Goal: Transaction & Acquisition: Book appointment/travel/reservation

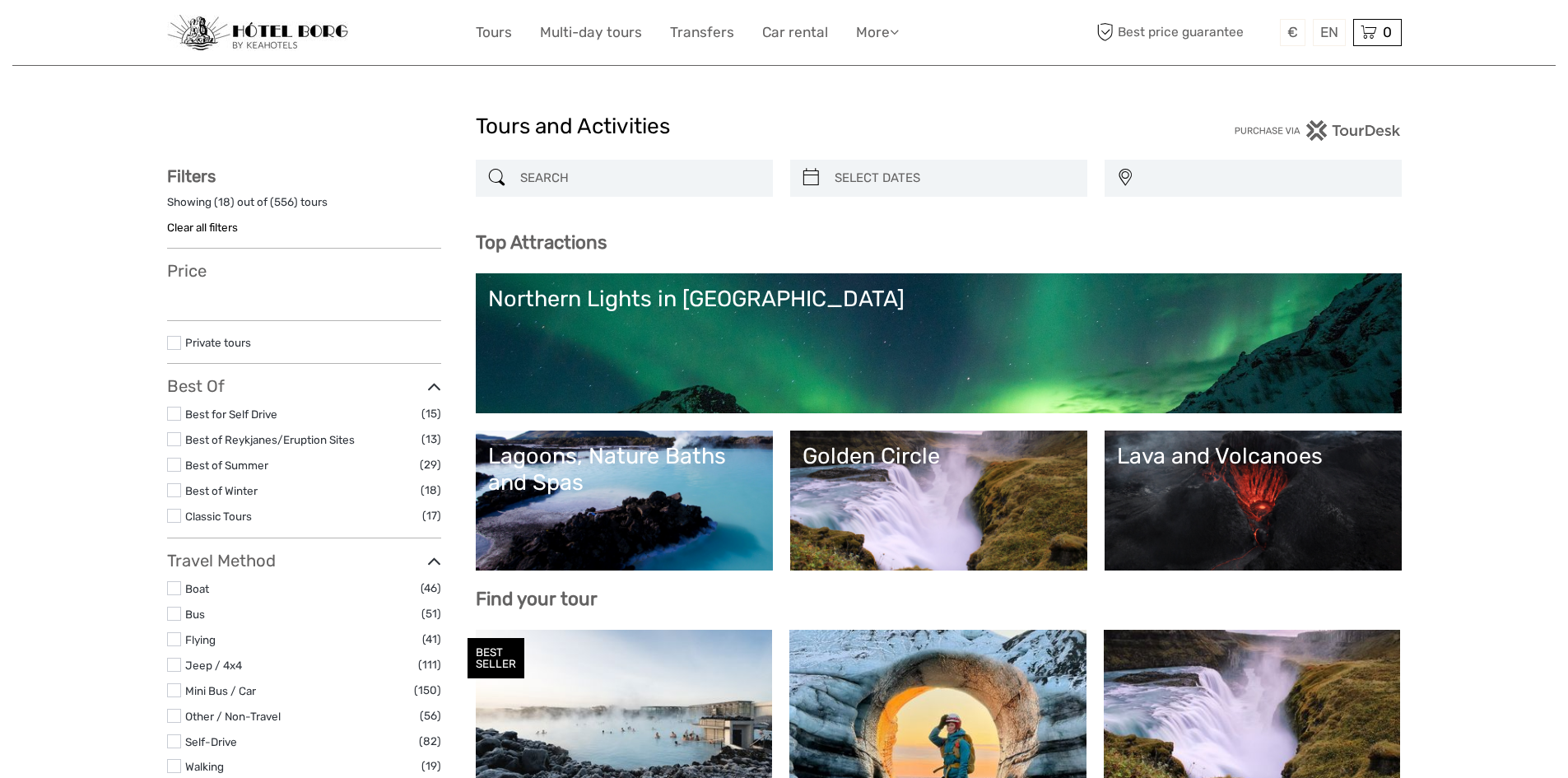
select select
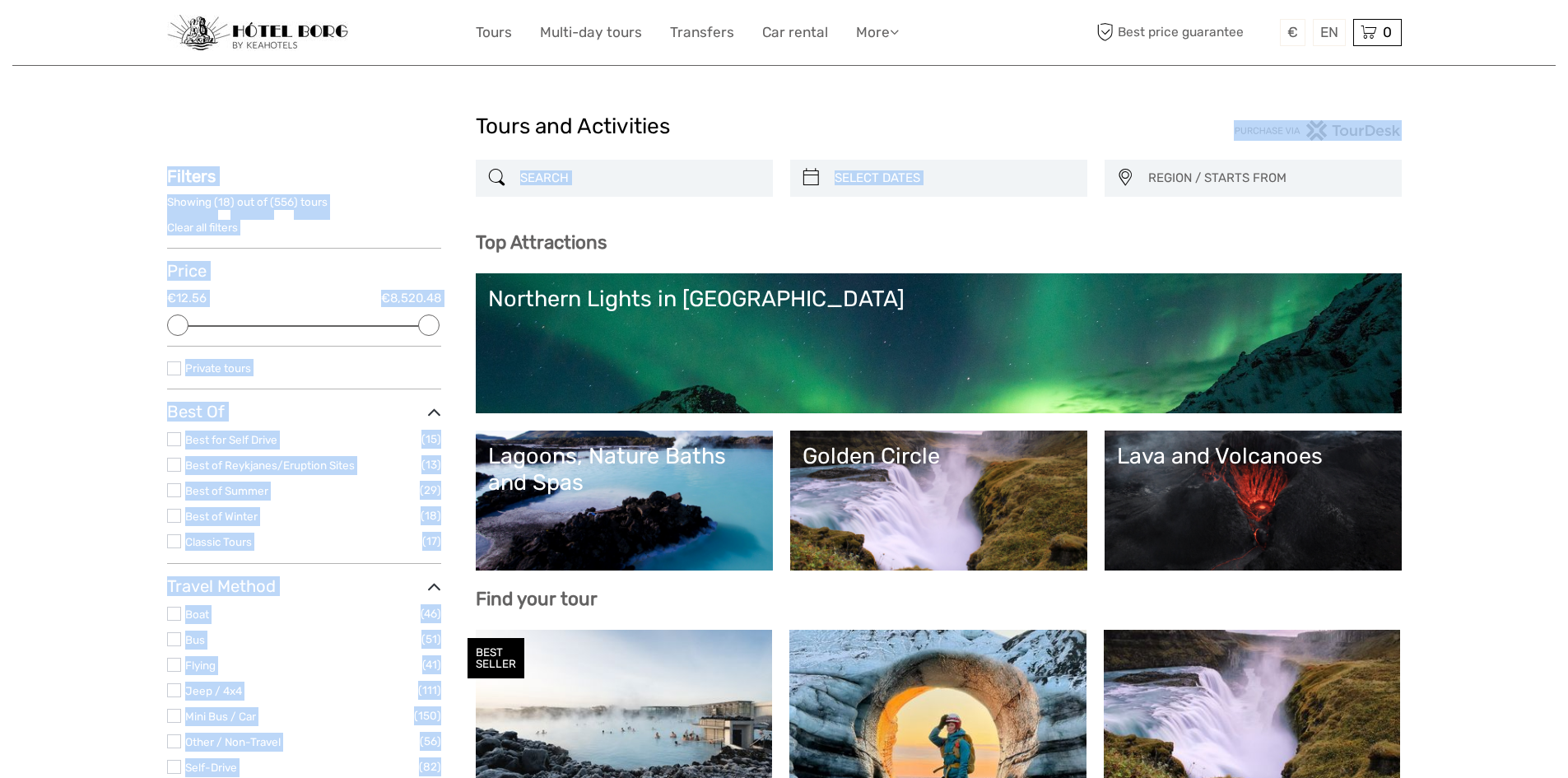
drag, startPoint x: 1567, startPoint y: 106, endPoint x: 1567, endPoint y: 162, distance: 56.0
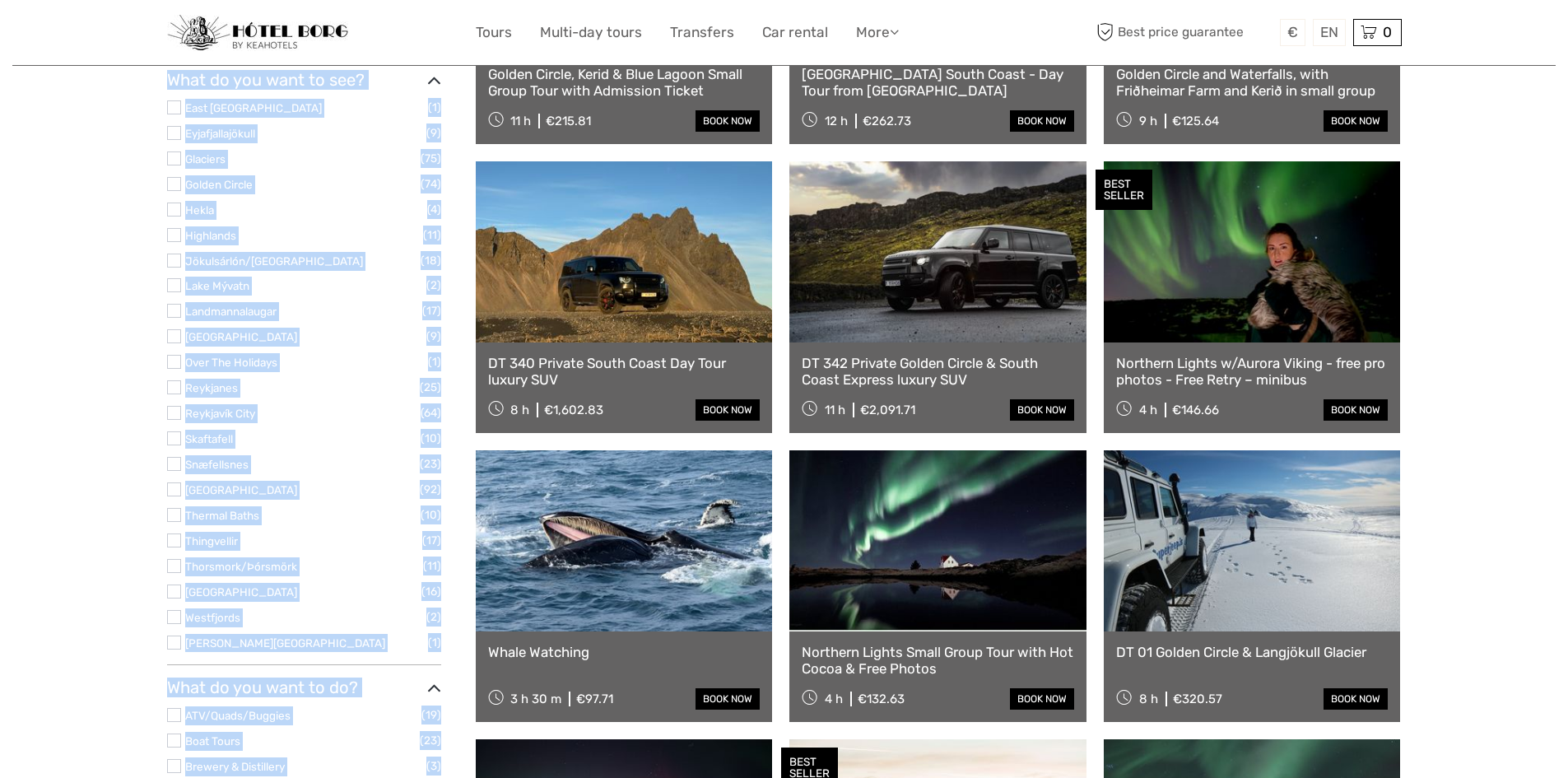
click at [173, 271] on ul "East Iceland (1) Eyjafjallajökull (9) Glaciers (75) Golden Circle (74) Hekla (4…" at bounding box center [304, 375] width 274 height 554
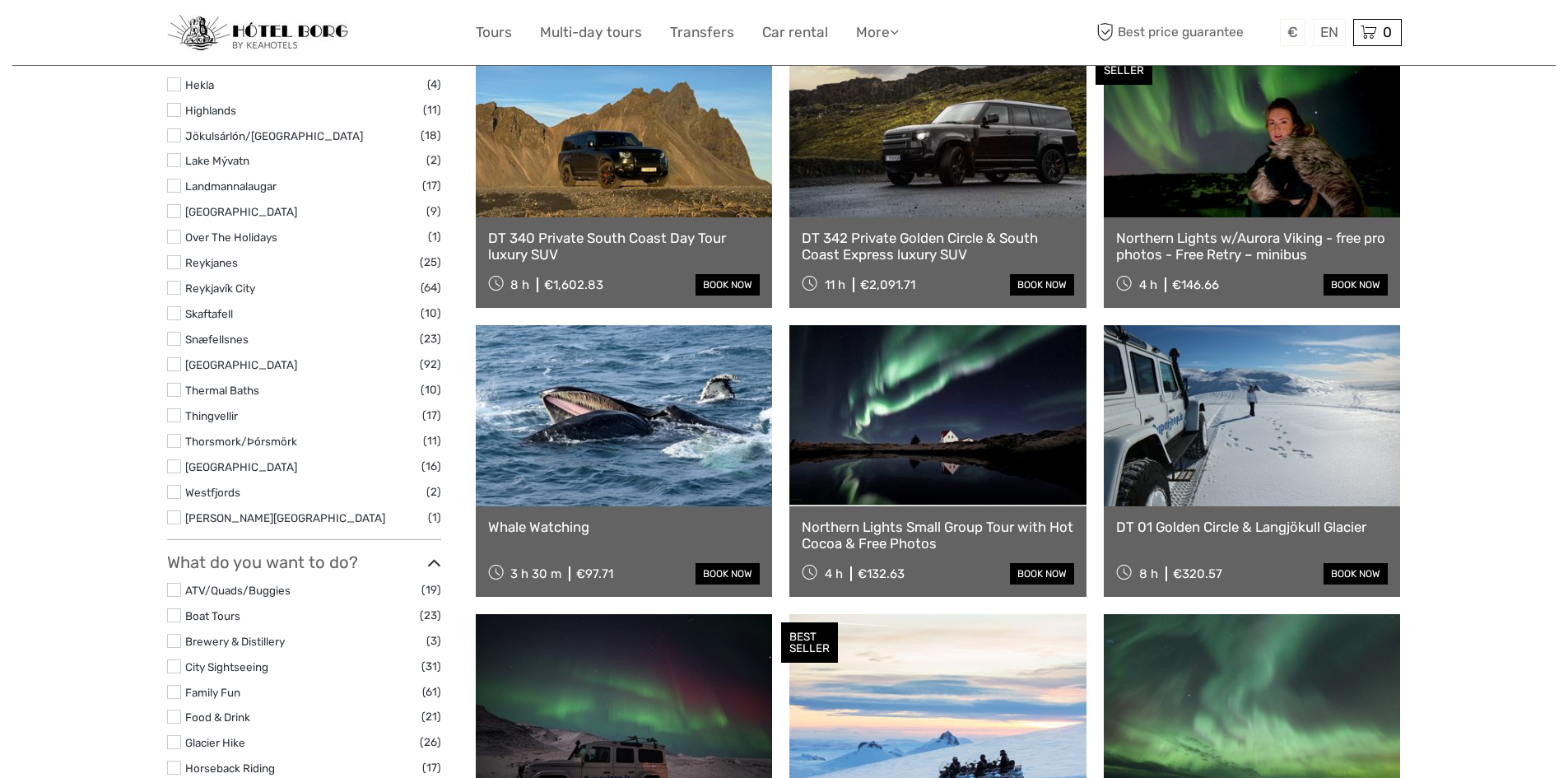
scroll to position [829, 0]
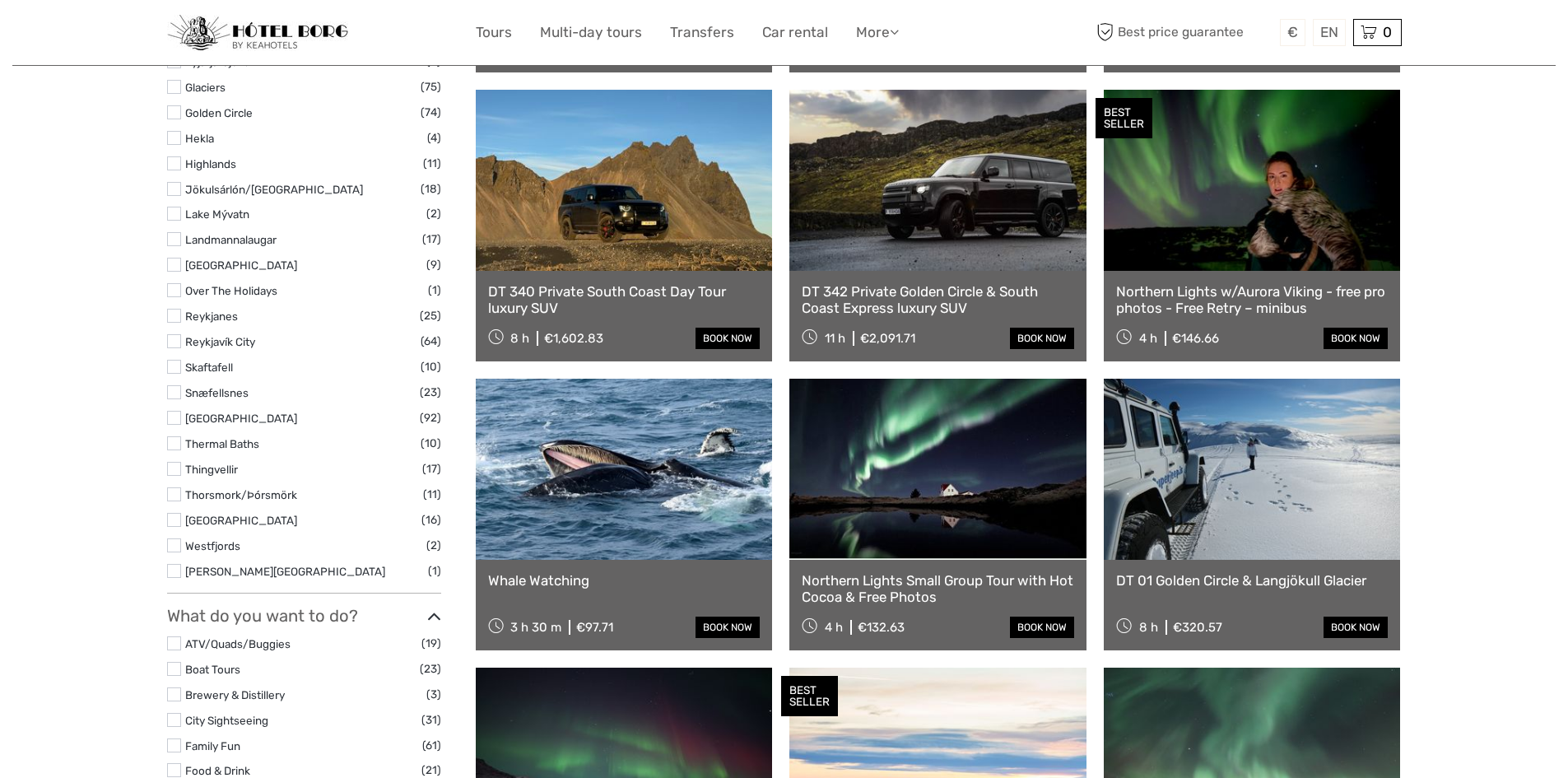
click at [171, 115] on label at bounding box center [174, 112] width 14 height 14
click at [0, 0] on input "checkbox" at bounding box center [0, 0] width 0 height 0
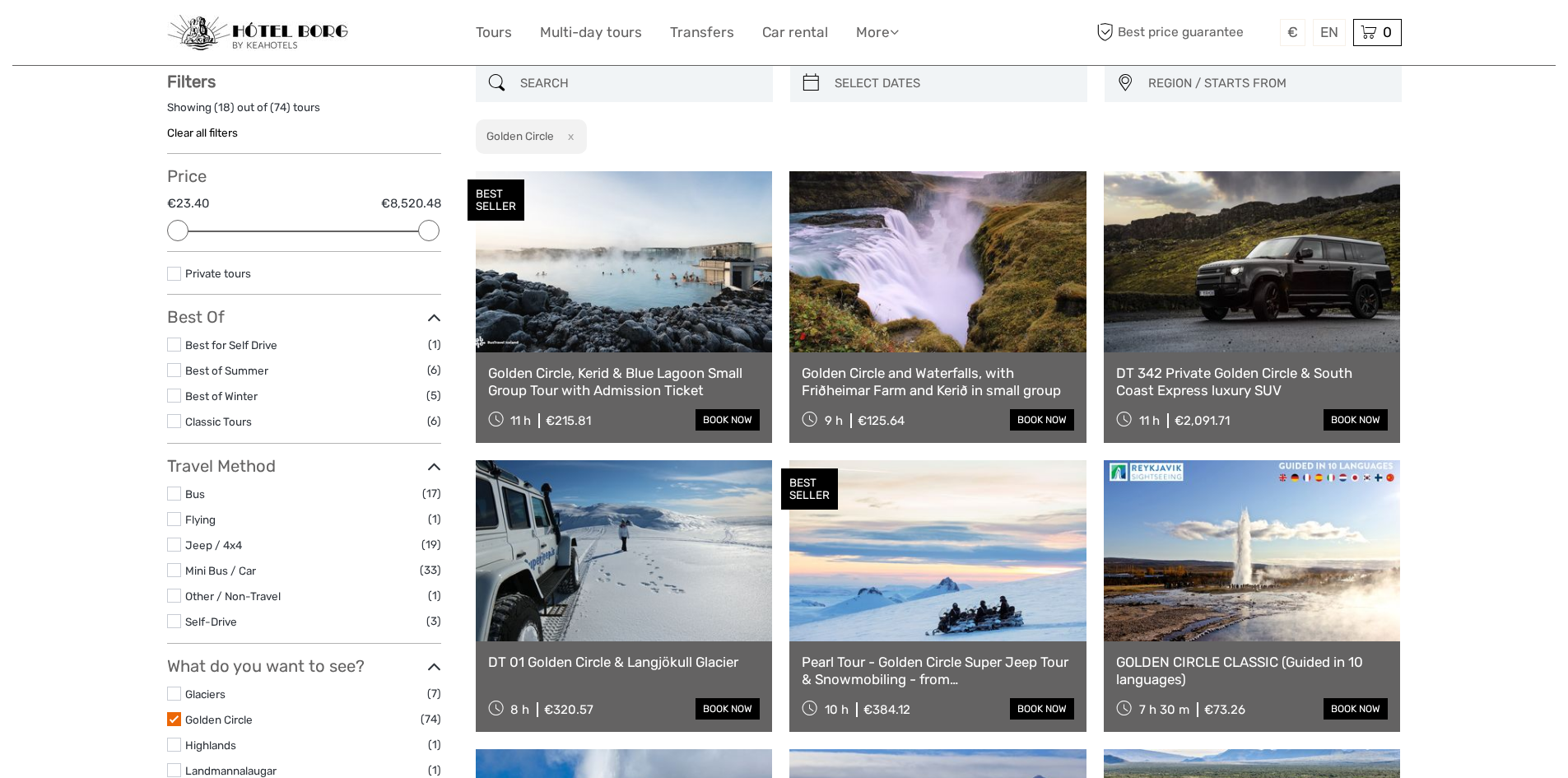
scroll to position [94, 0]
type input "07/09/2025"
click at [888, 83] on input "search" at bounding box center [953, 84] width 251 height 29
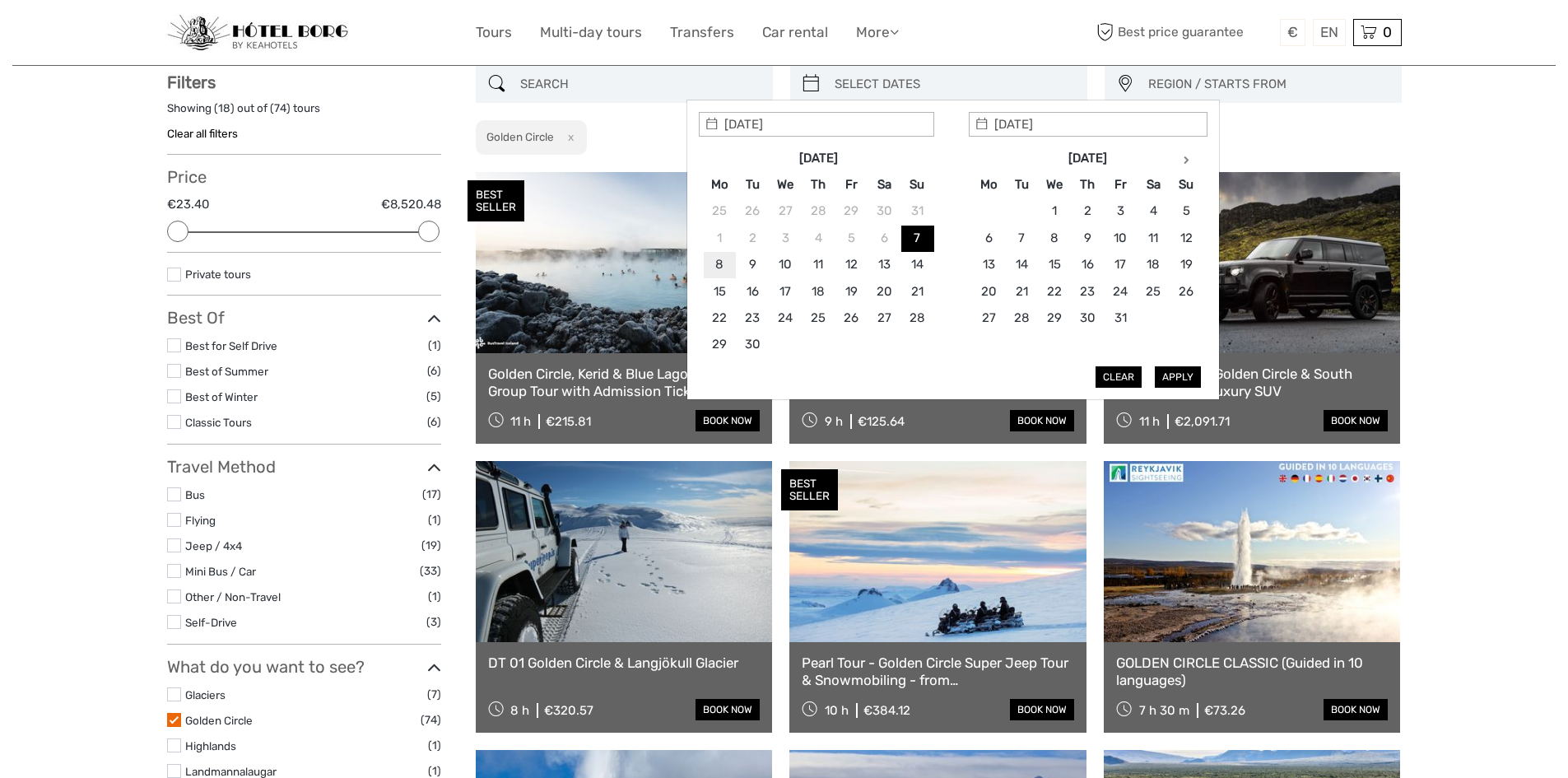
type input "08/09/2025"
click at [1187, 368] on button "Apply" at bounding box center [1179, 377] width 46 height 21
type input "08/09/2025 - 08/09/2025"
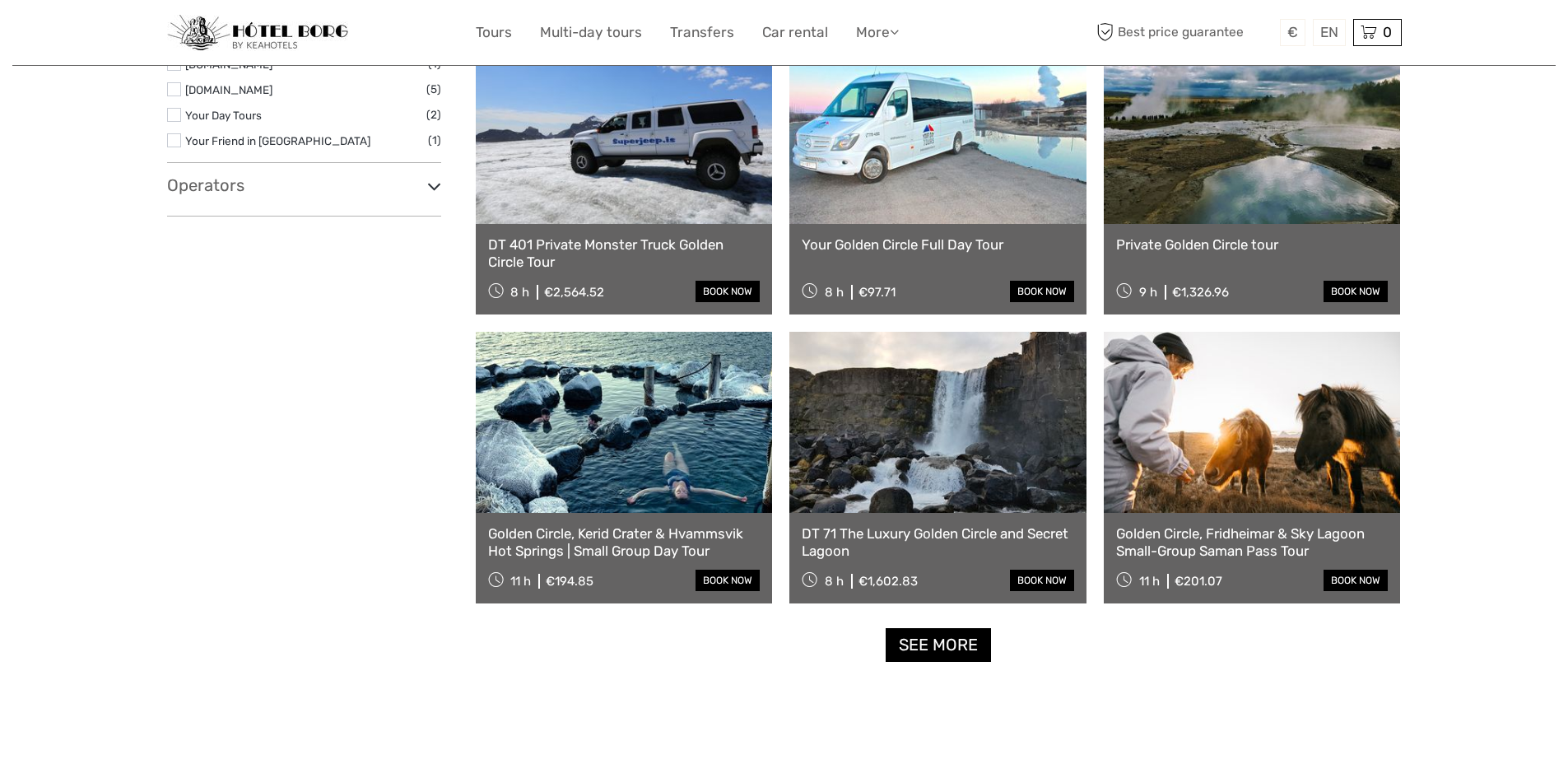
scroll to position [1391, 0]
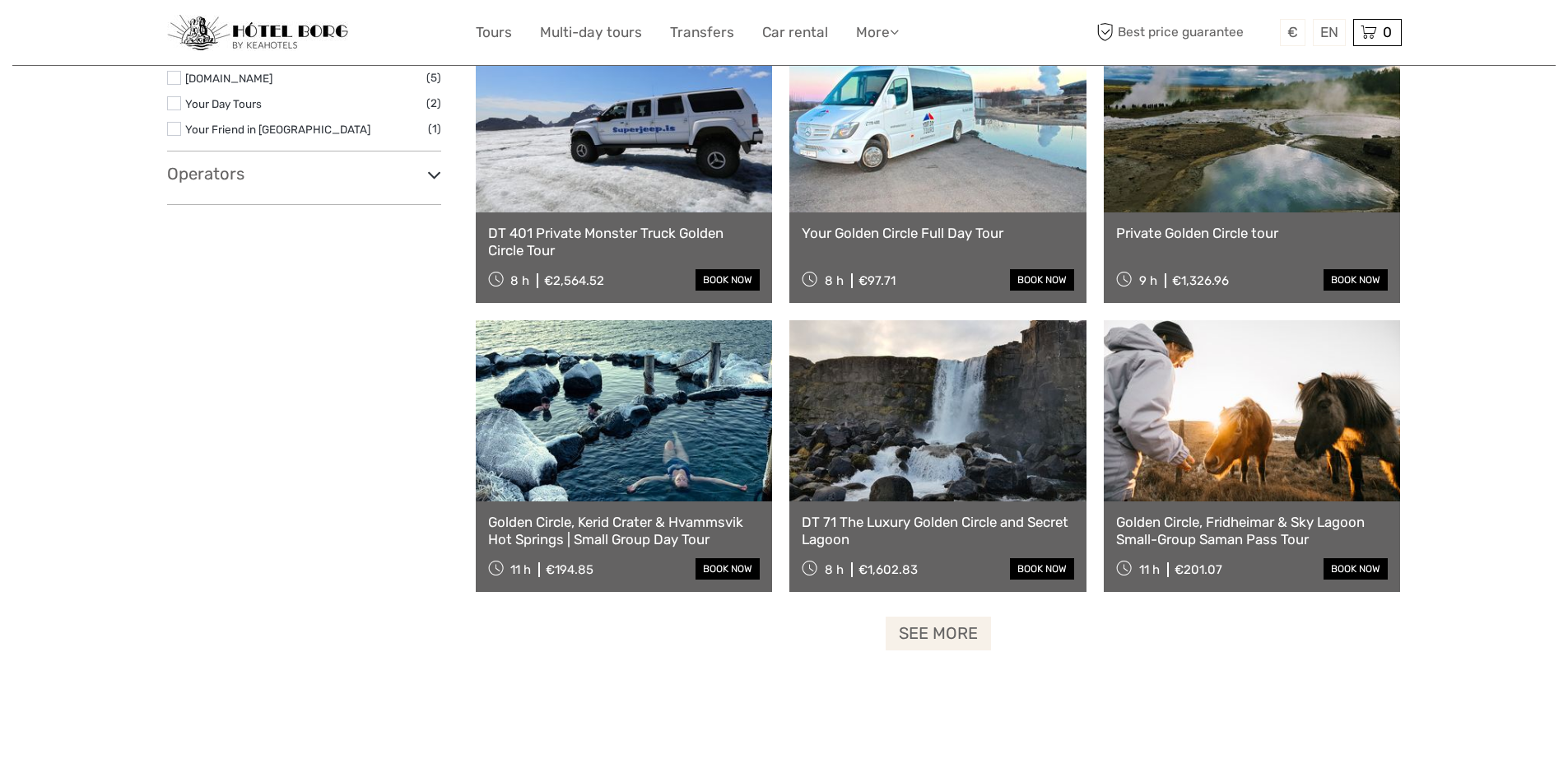
click at [955, 636] on link "See more" at bounding box center [938, 634] width 106 height 34
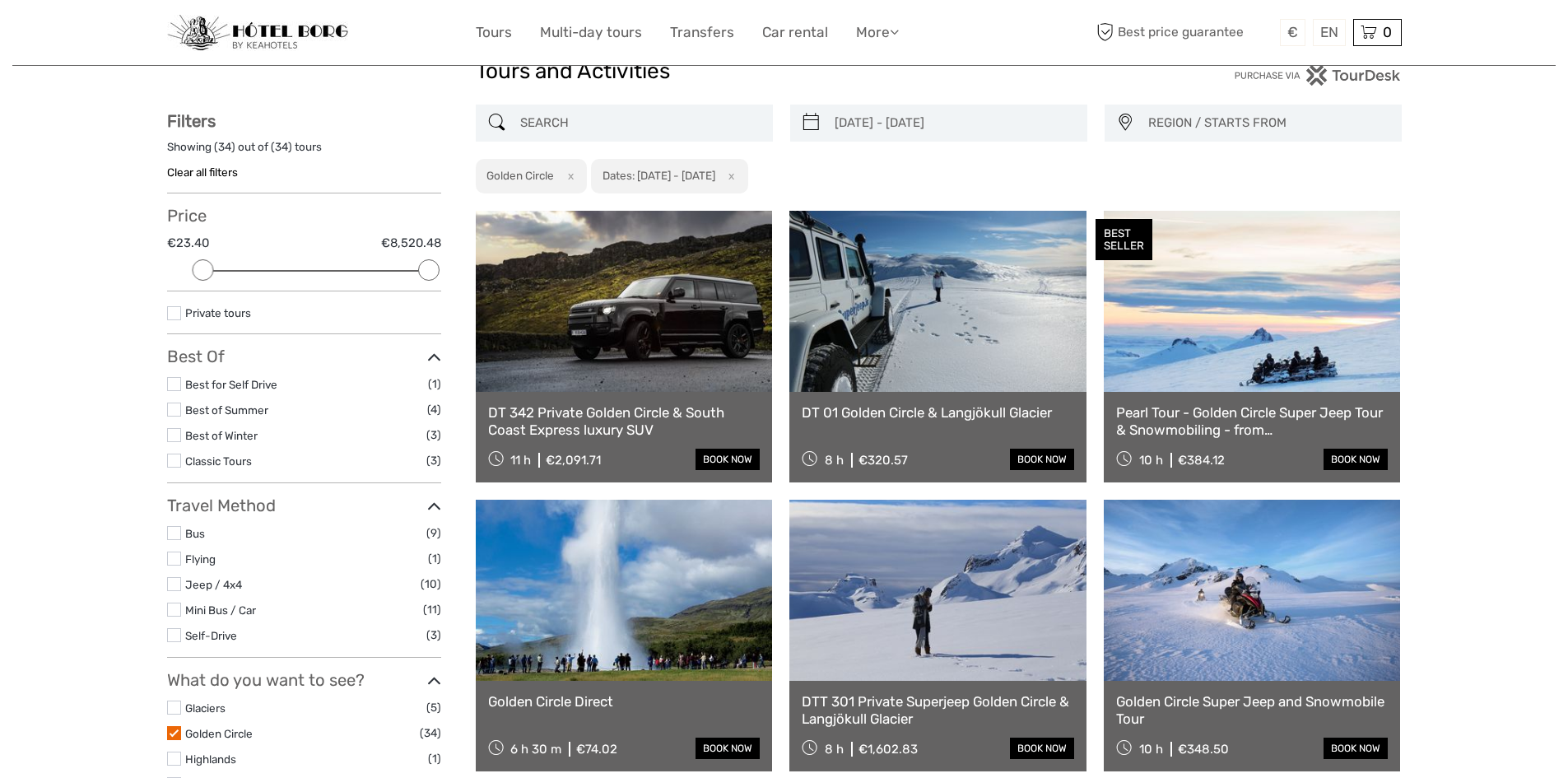
scroll to position [0, 0]
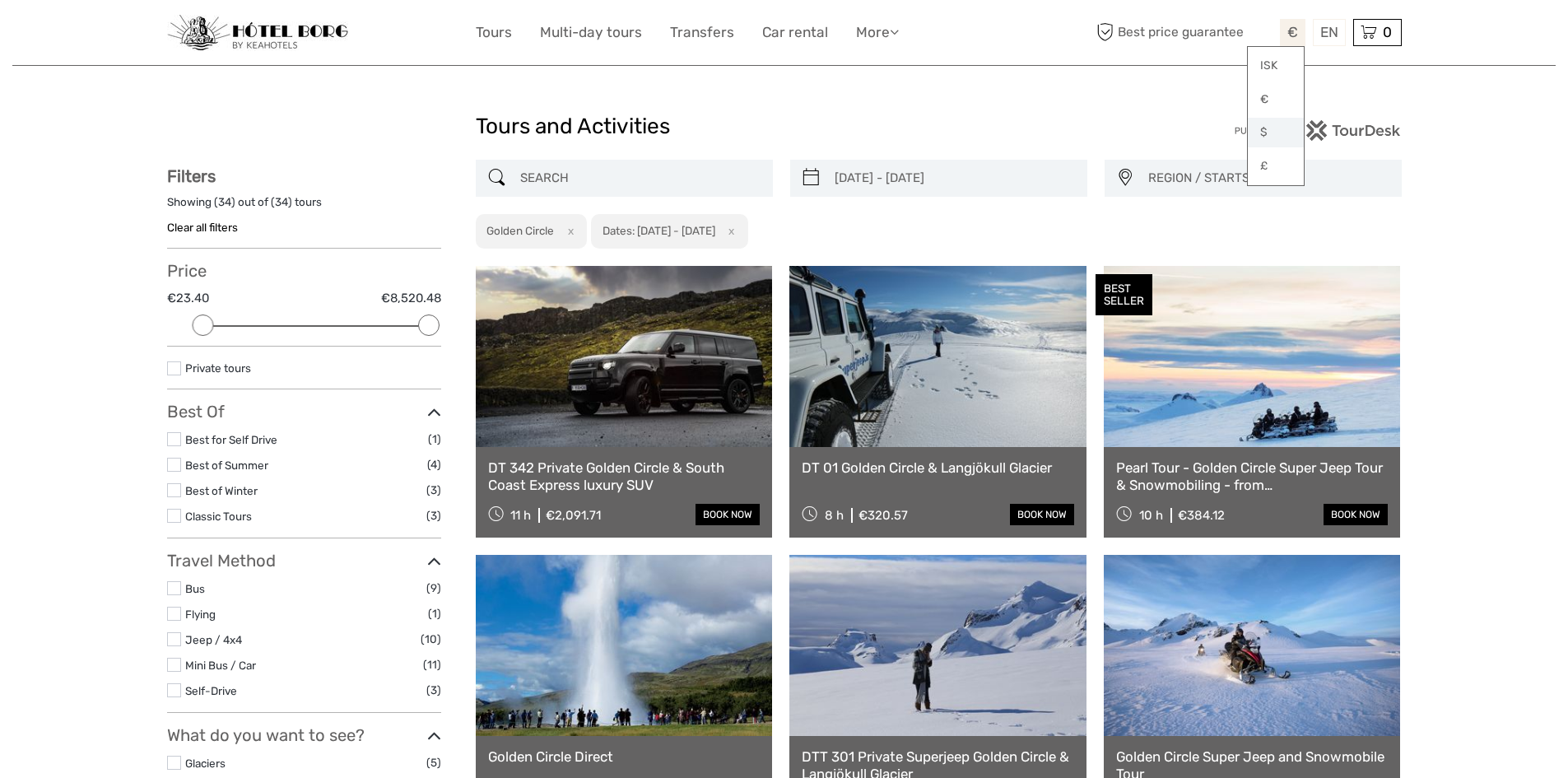
click at [1271, 132] on link "$" at bounding box center [1276, 133] width 56 height 30
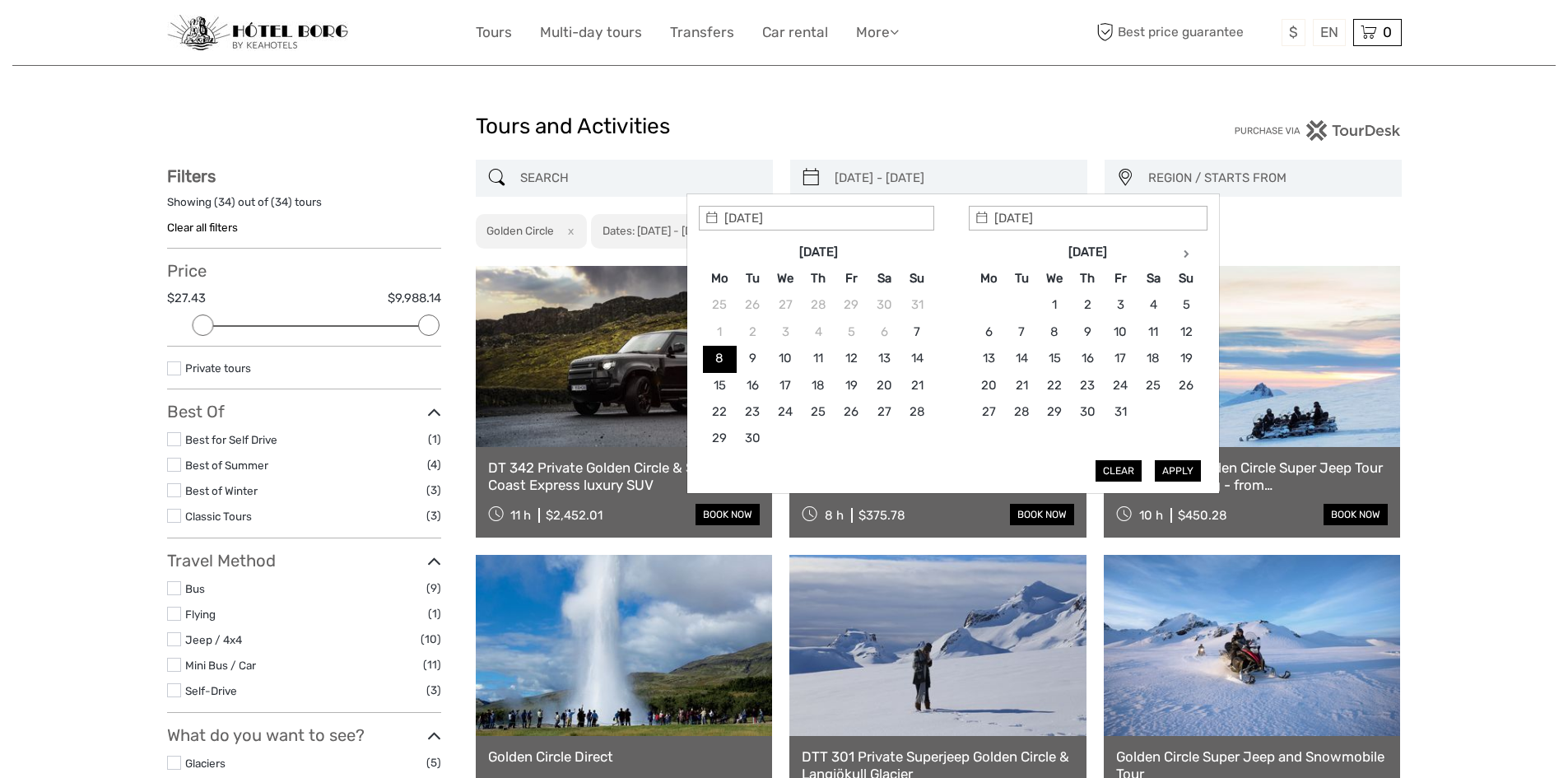
click at [834, 176] on input "08/09/2025 - 08/09/2025" at bounding box center [953, 178] width 251 height 29
type input "09/09/2025"
click at [1179, 463] on button "Apply" at bounding box center [1179, 471] width 46 height 21
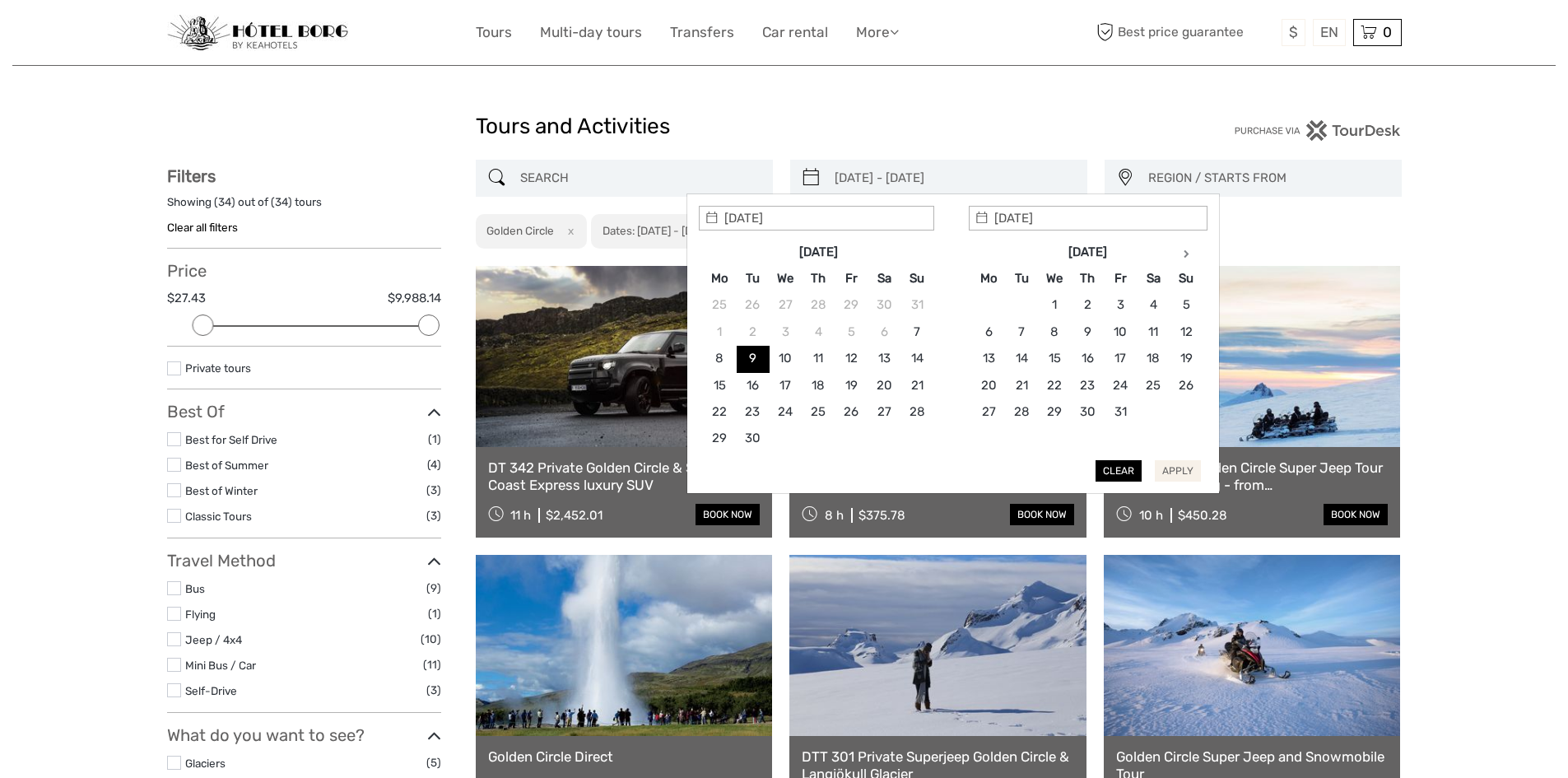
type input "09/09/2025 - 09/09/2025"
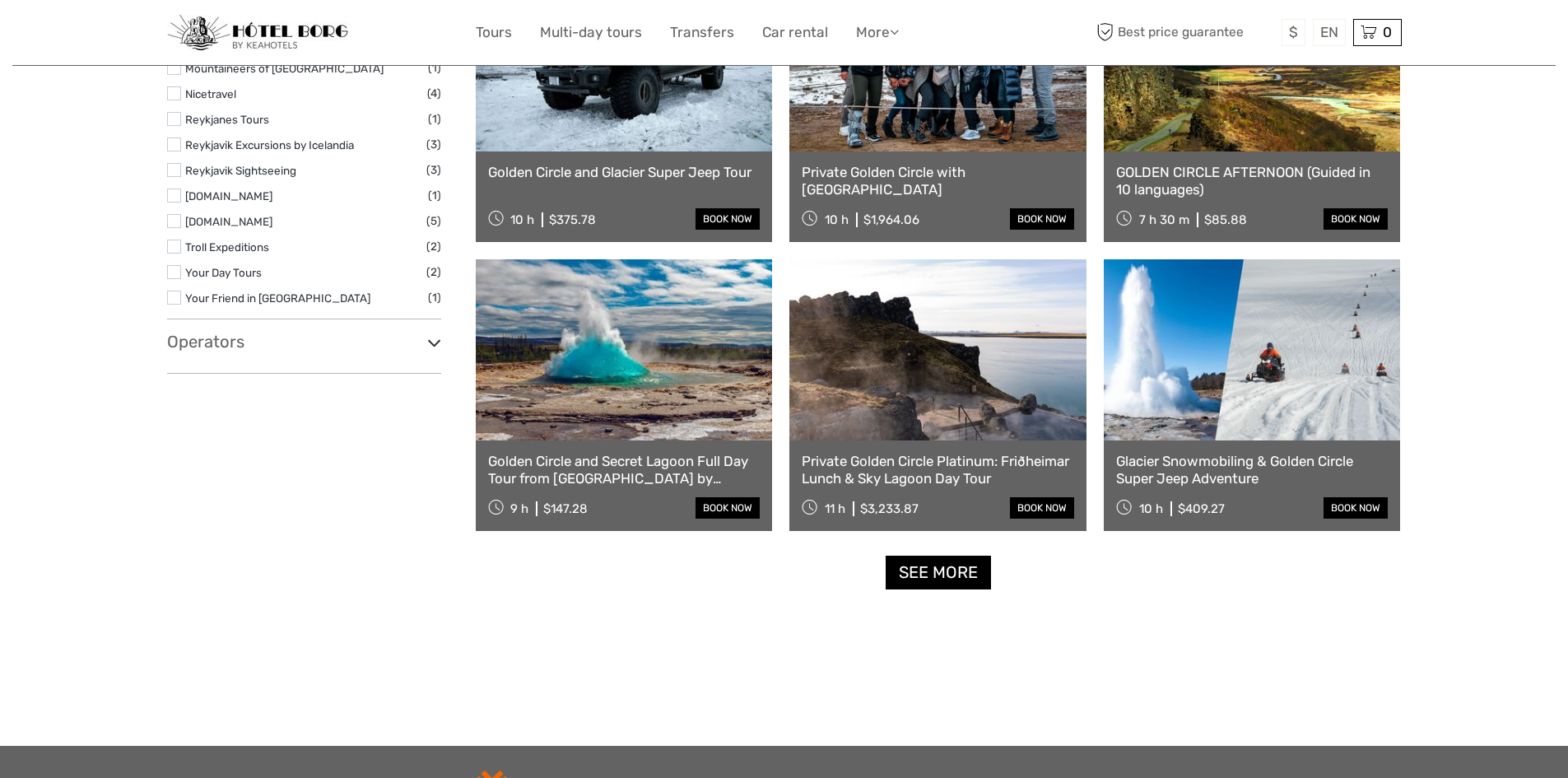
scroll to position [1483, 0]
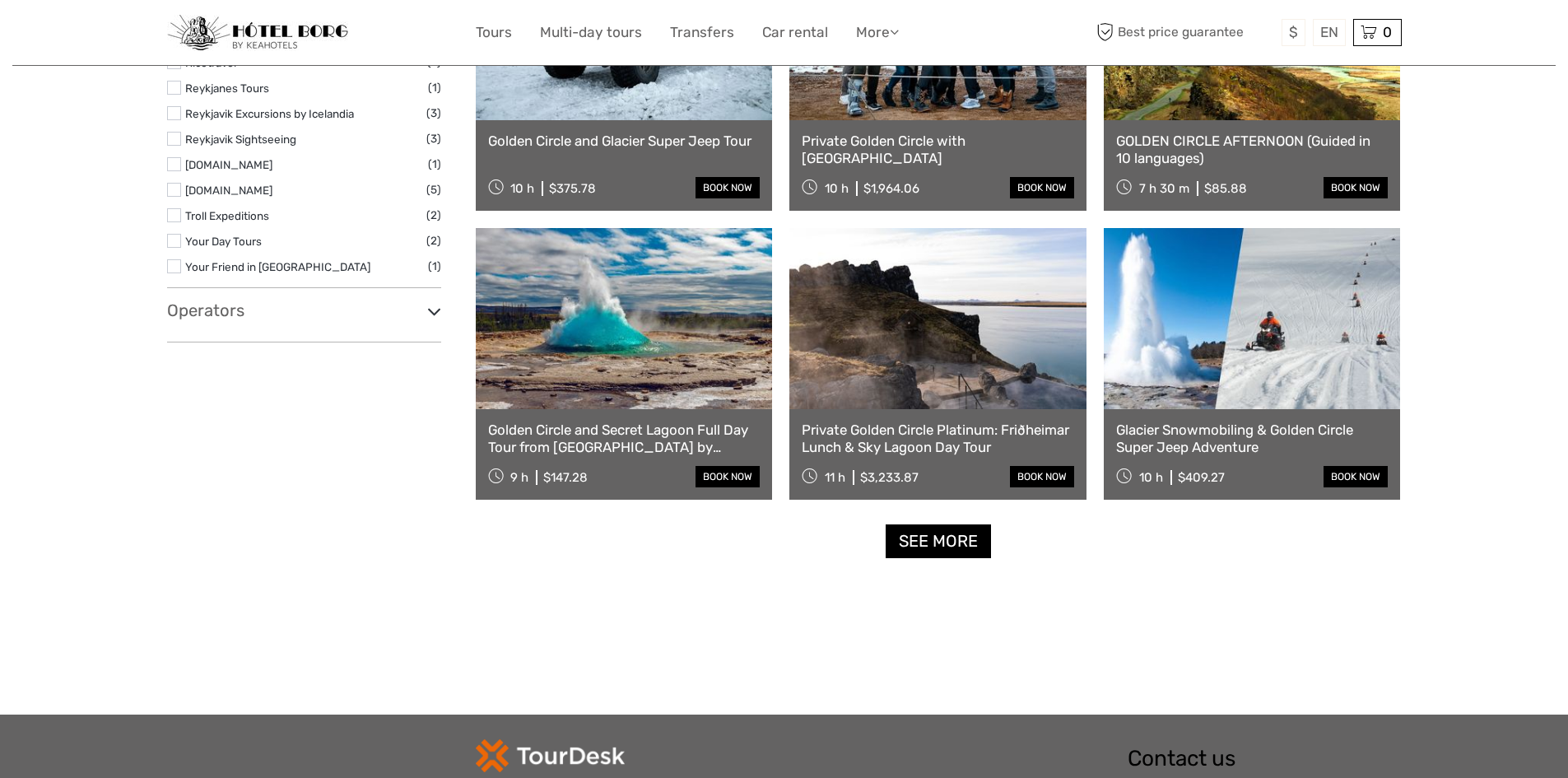
click at [949, 548] on link "See more" at bounding box center [938, 542] width 106 height 34
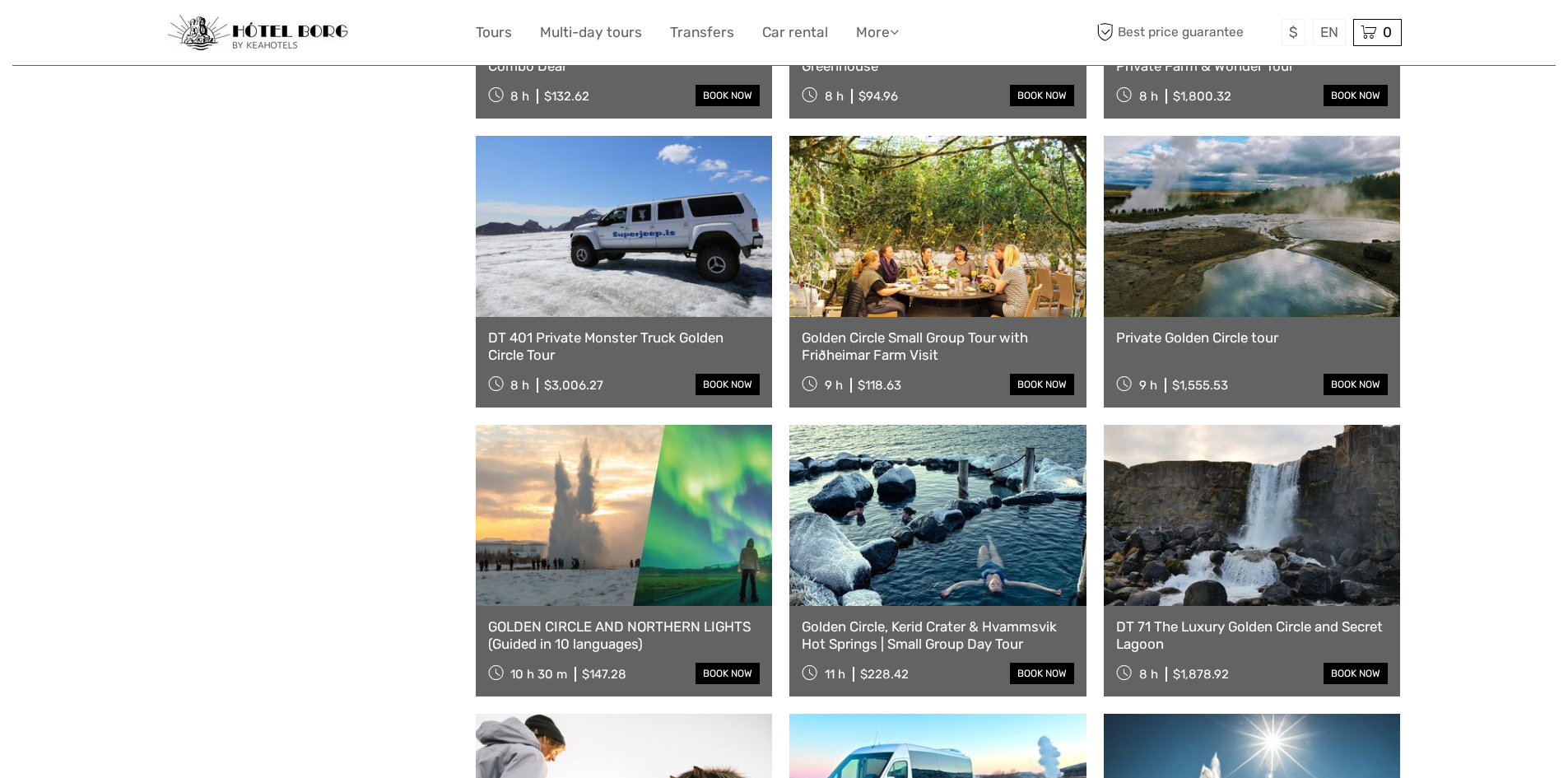
scroll to position [2452, 0]
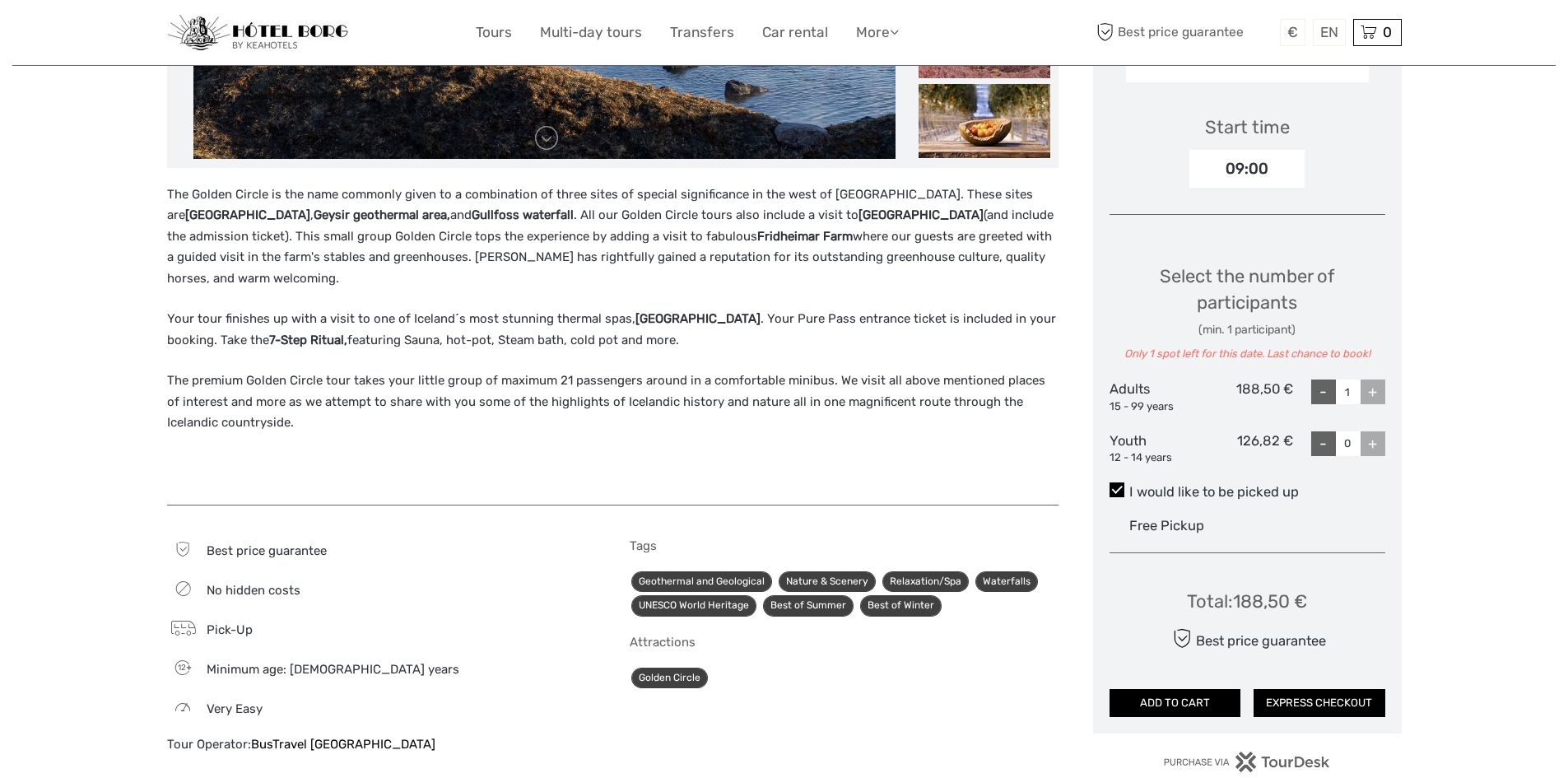
scroll to position [140, 0]
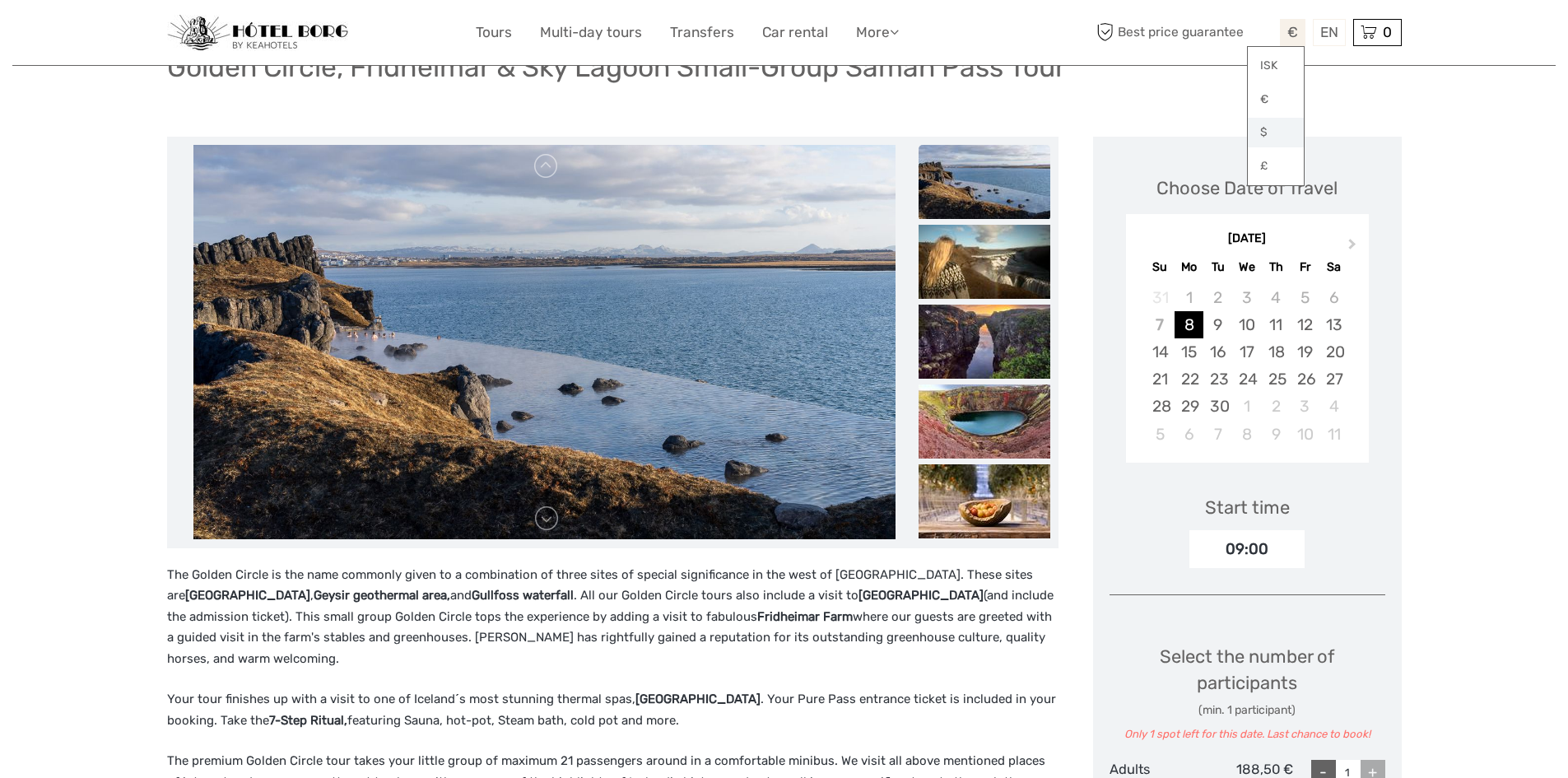
click at [1282, 129] on link "$" at bounding box center [1276, 133] width 56 height 30
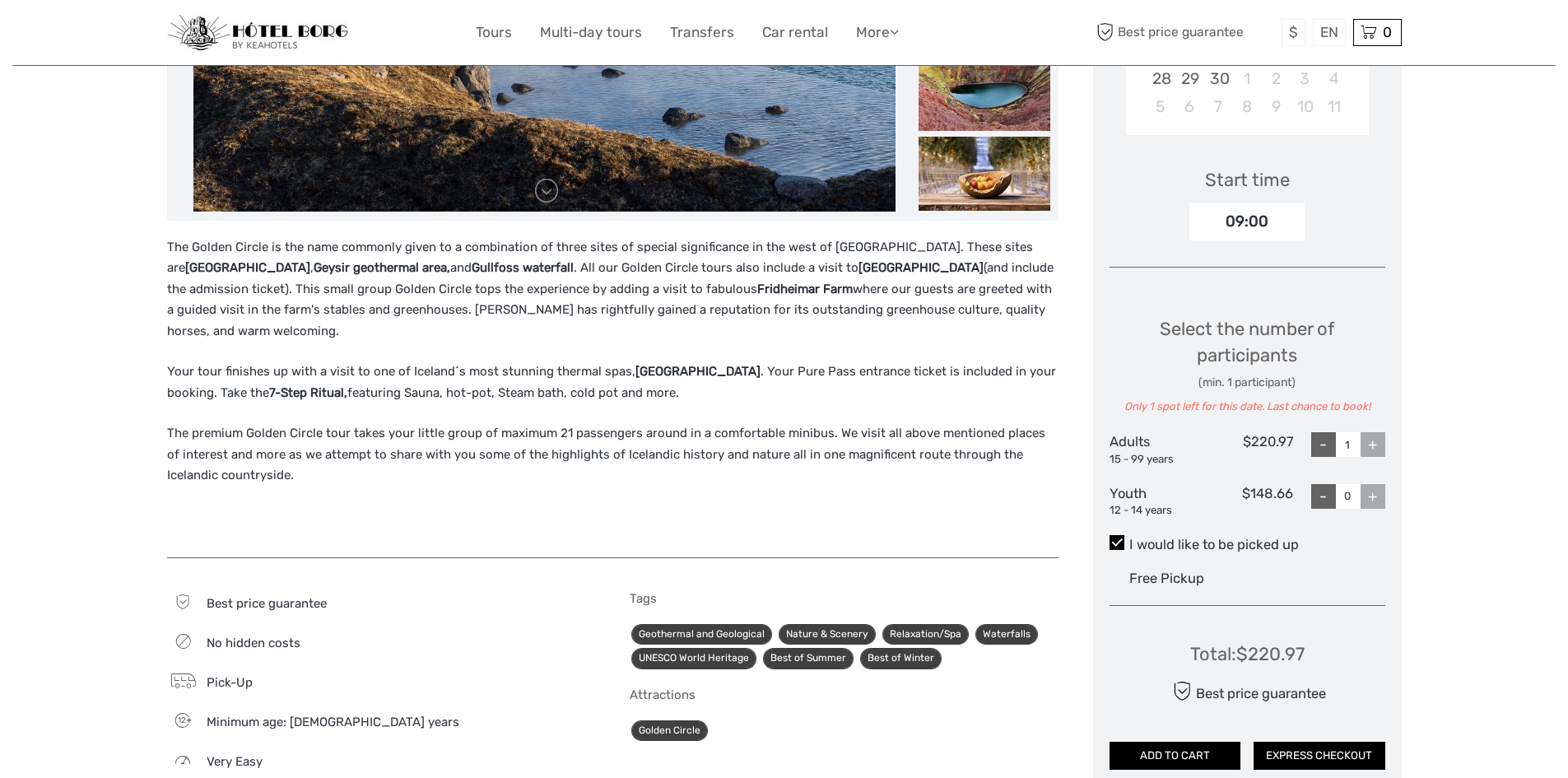
scroll to position [0, 0]
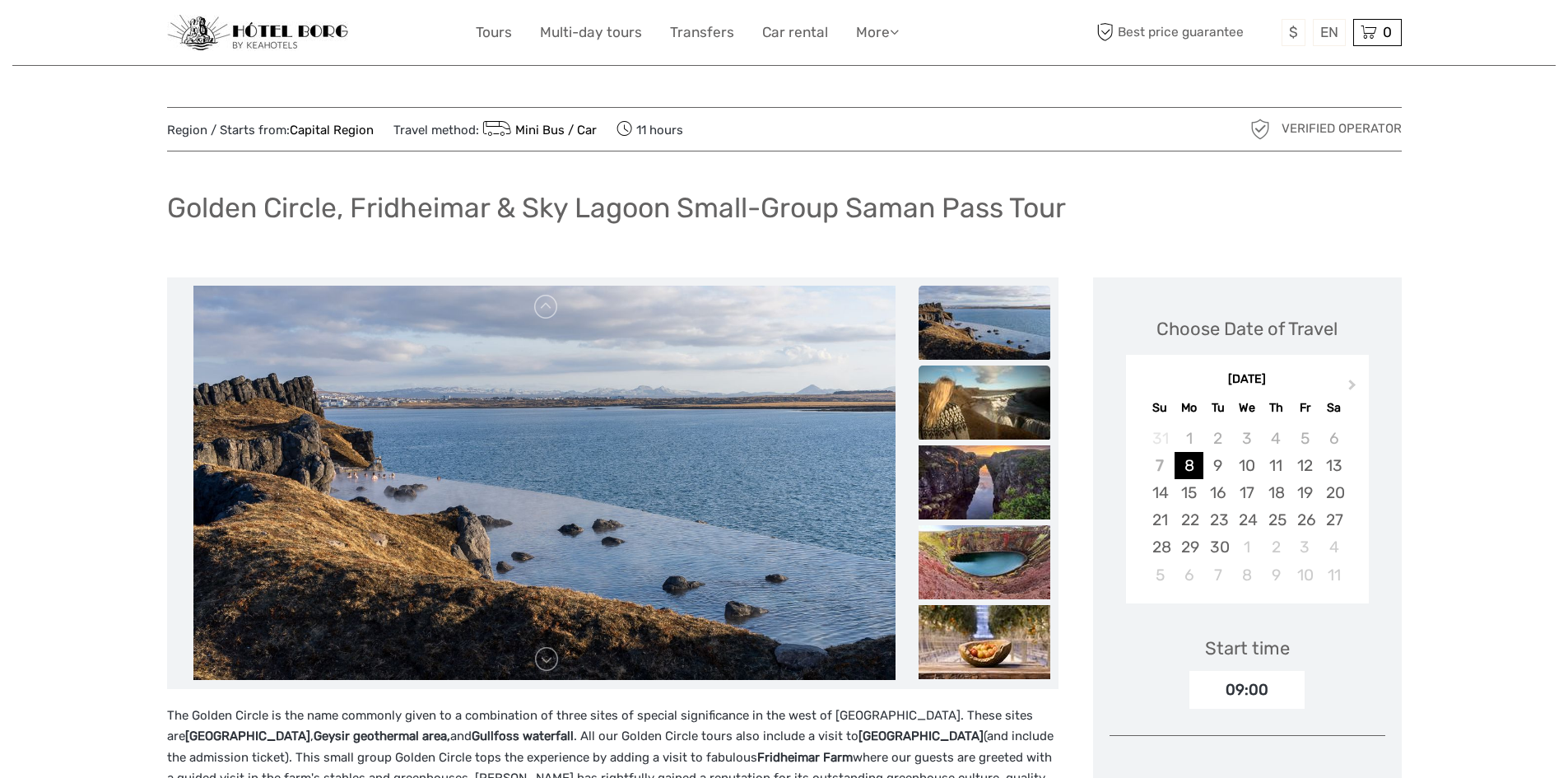
click at [988, 390] on img at bounding box center [985, 402] width 132 height 75
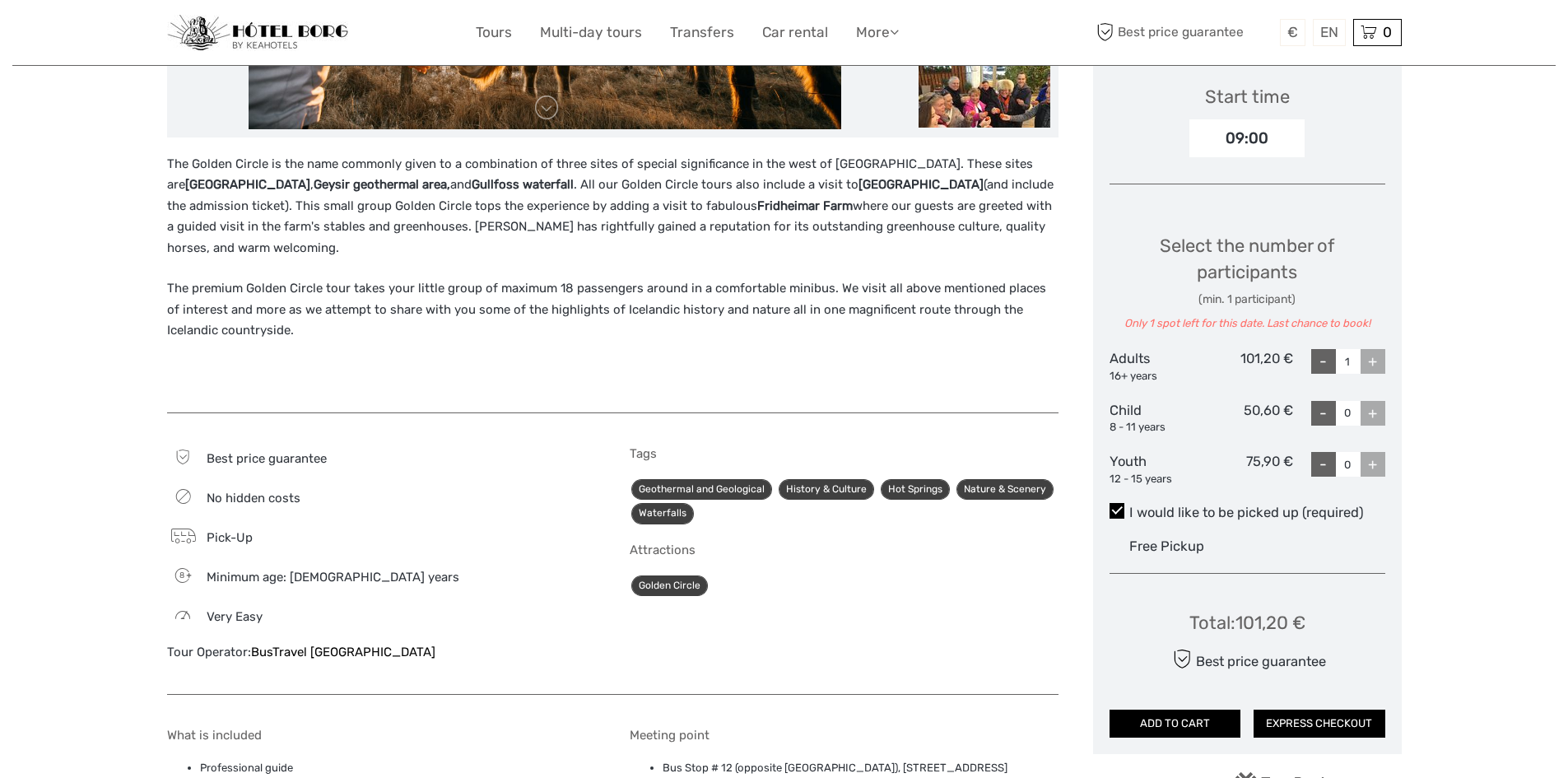
scroll to position [536, 0]
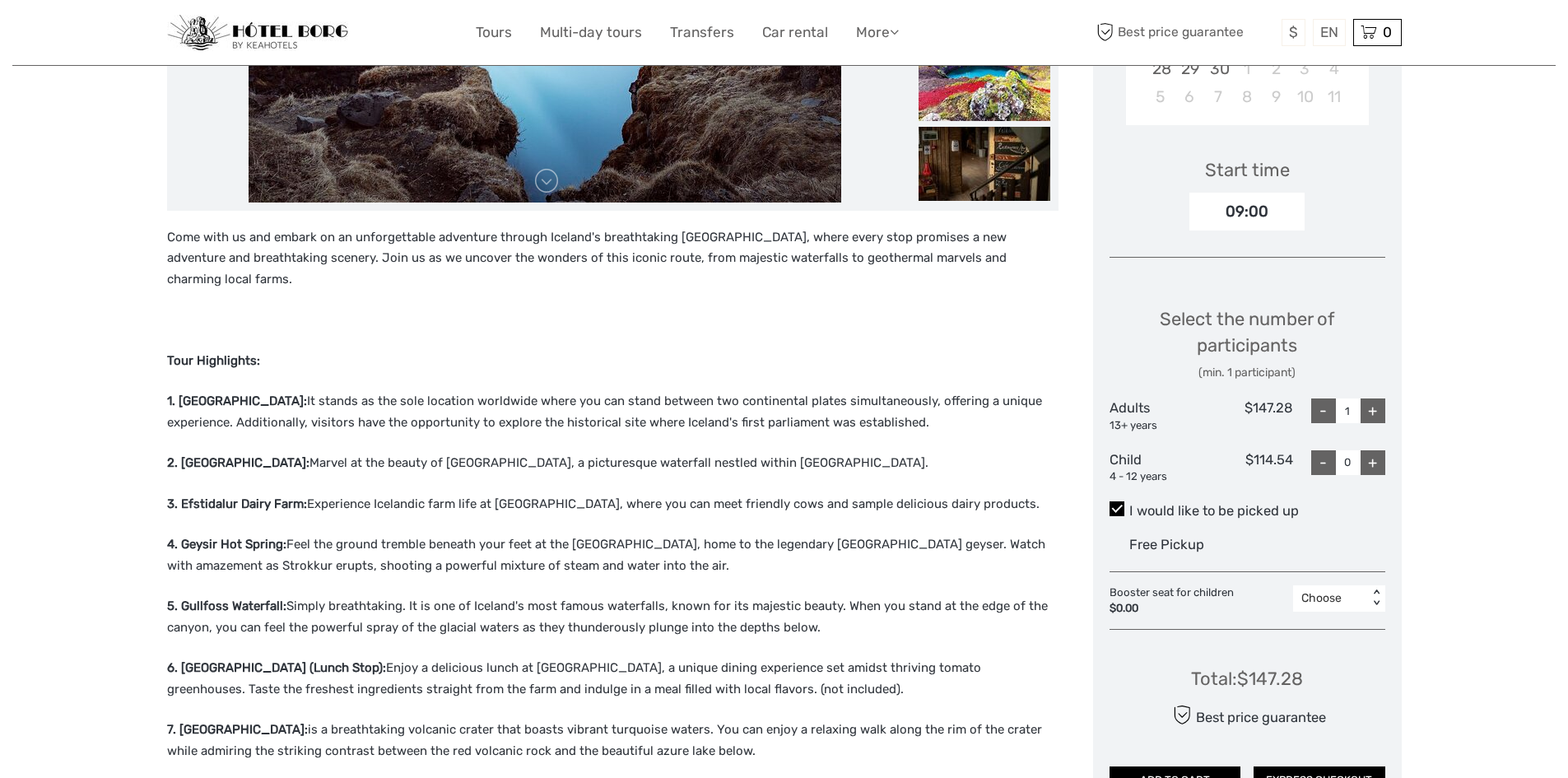
scroll to position [500, 0]
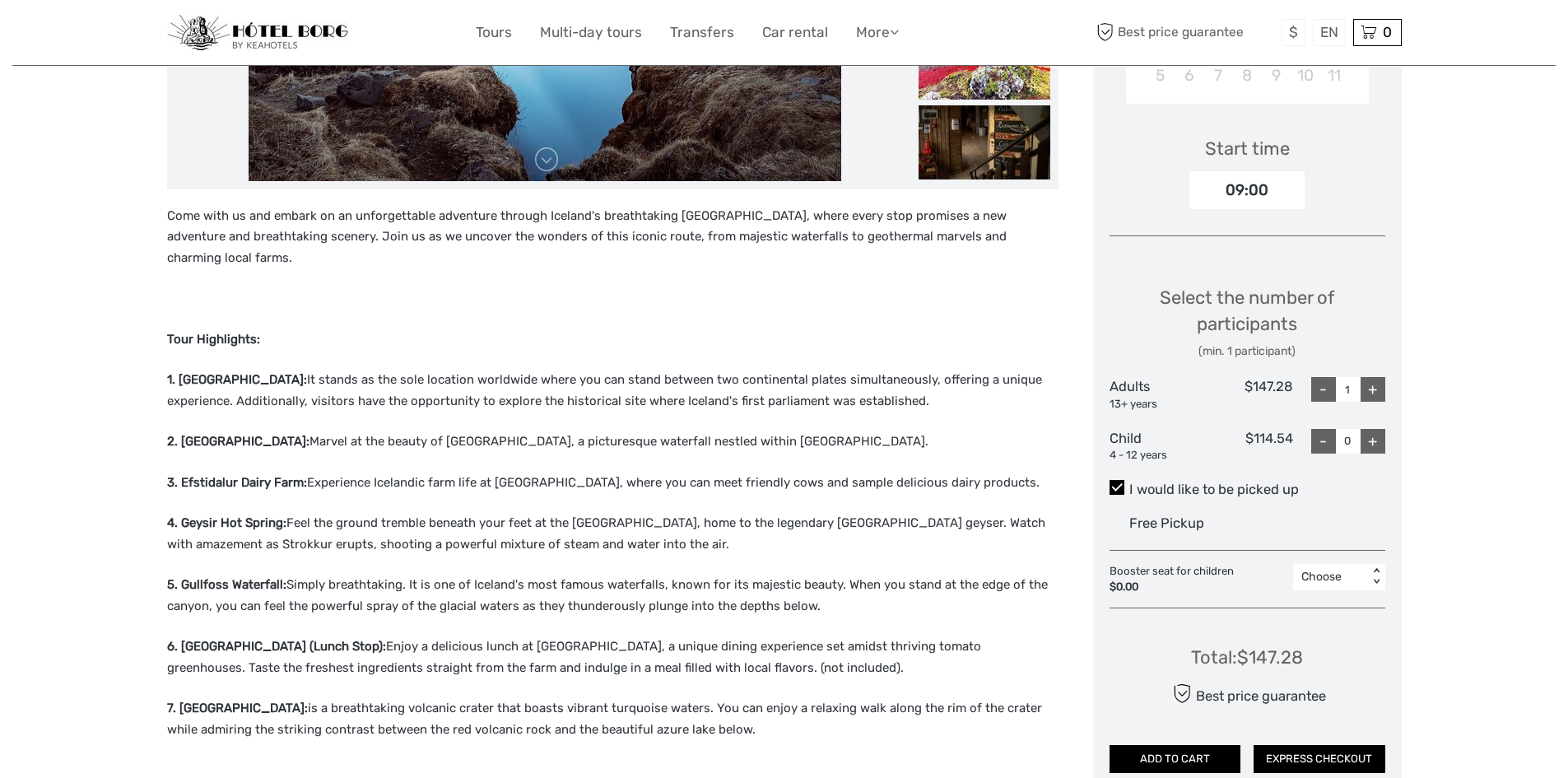
click at [1378, 385] on div "+" at bounding box center [1373, 389] width 25 height 25
type input "2"
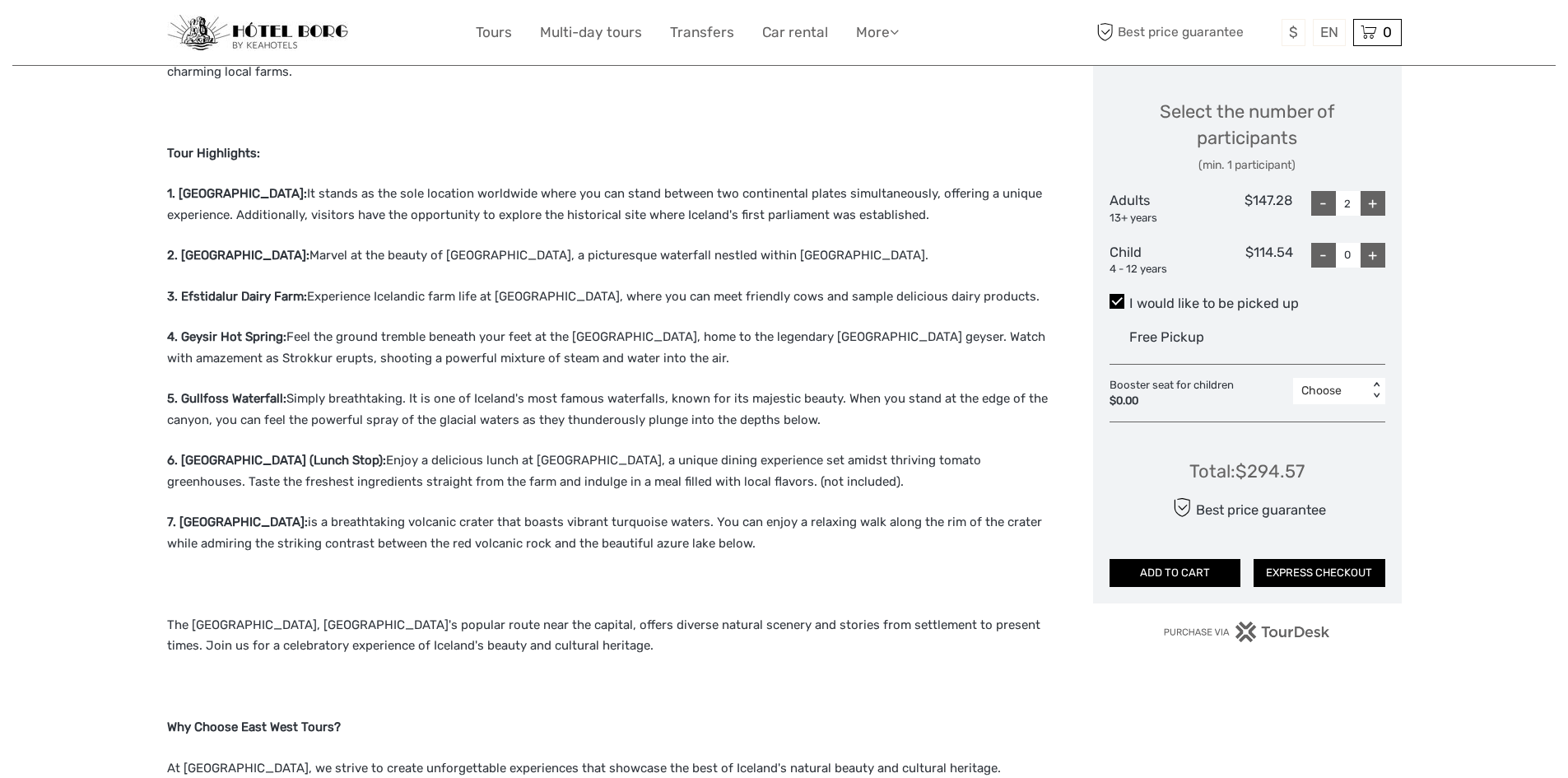
scroll to position [0, 0]
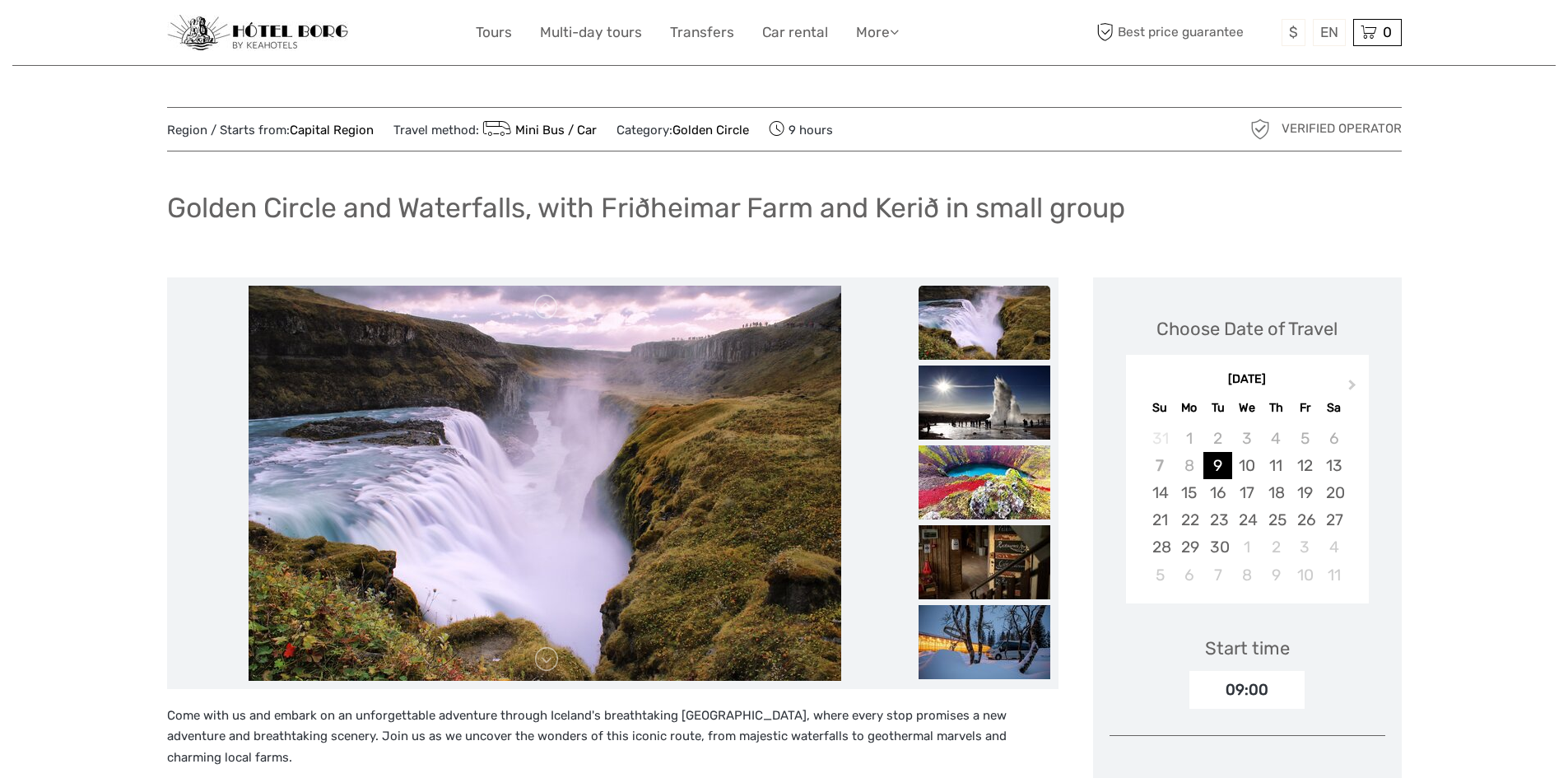
click at [797, 128] on span "9 hours" at bounding box center [801, 130] width 64 height 23
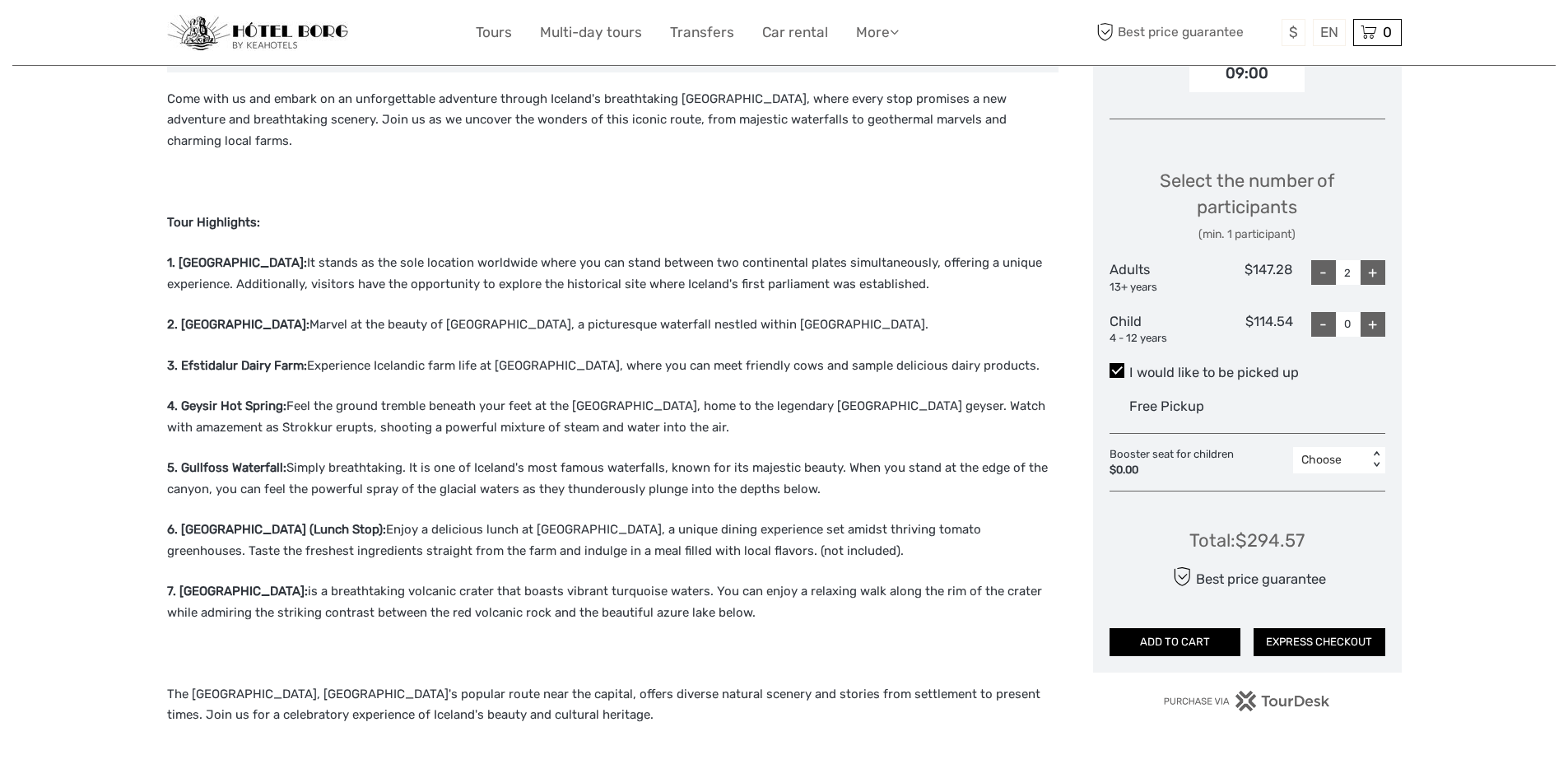
scroll to position [642, 0]
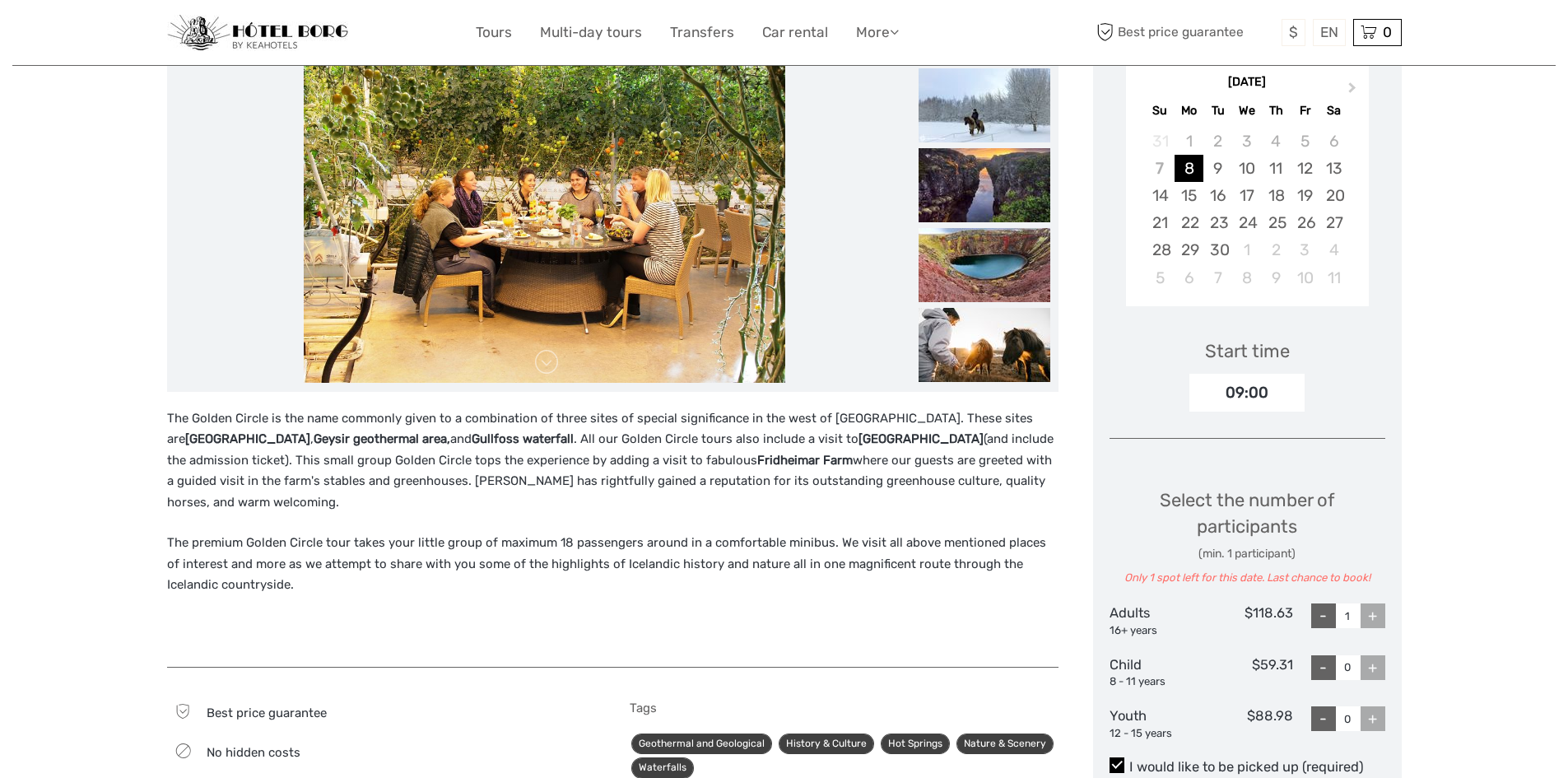
scroll to position [305, 0]
